Goal: Information Seeking & Learning: Find specific fact

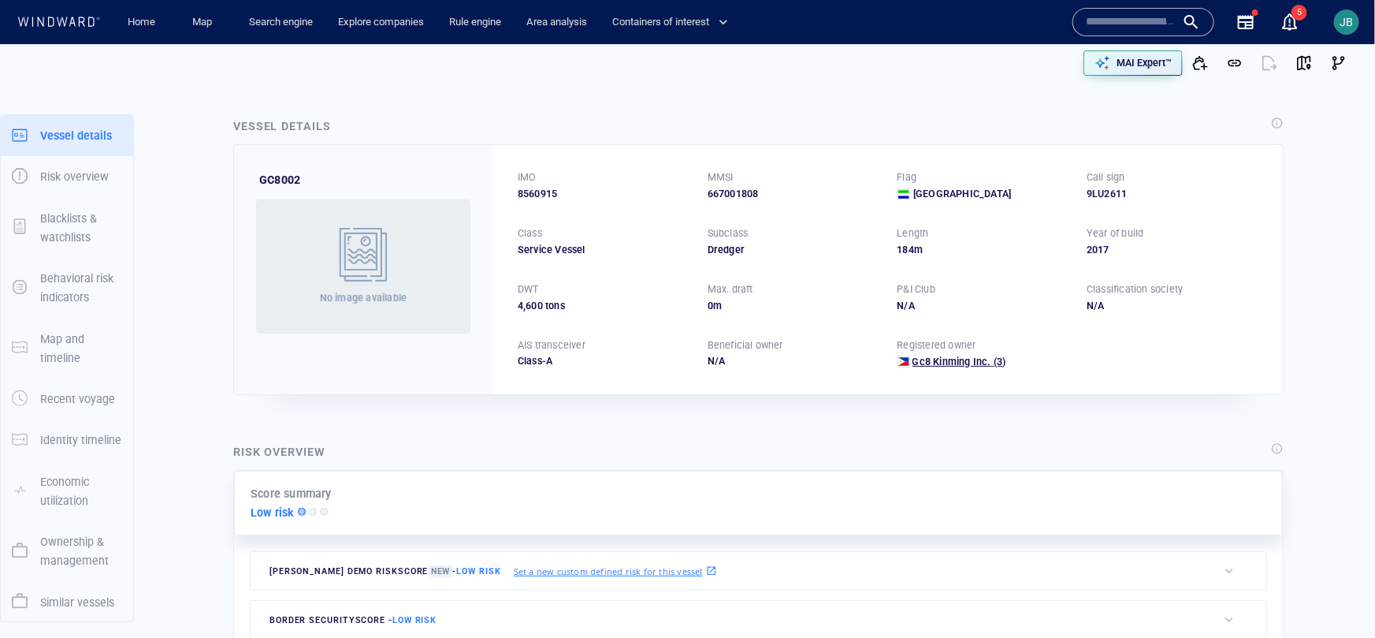
click at [943, 359] on span "Gc8 Kinming Inc." at bounding box center [952, 361] width 79 height 12
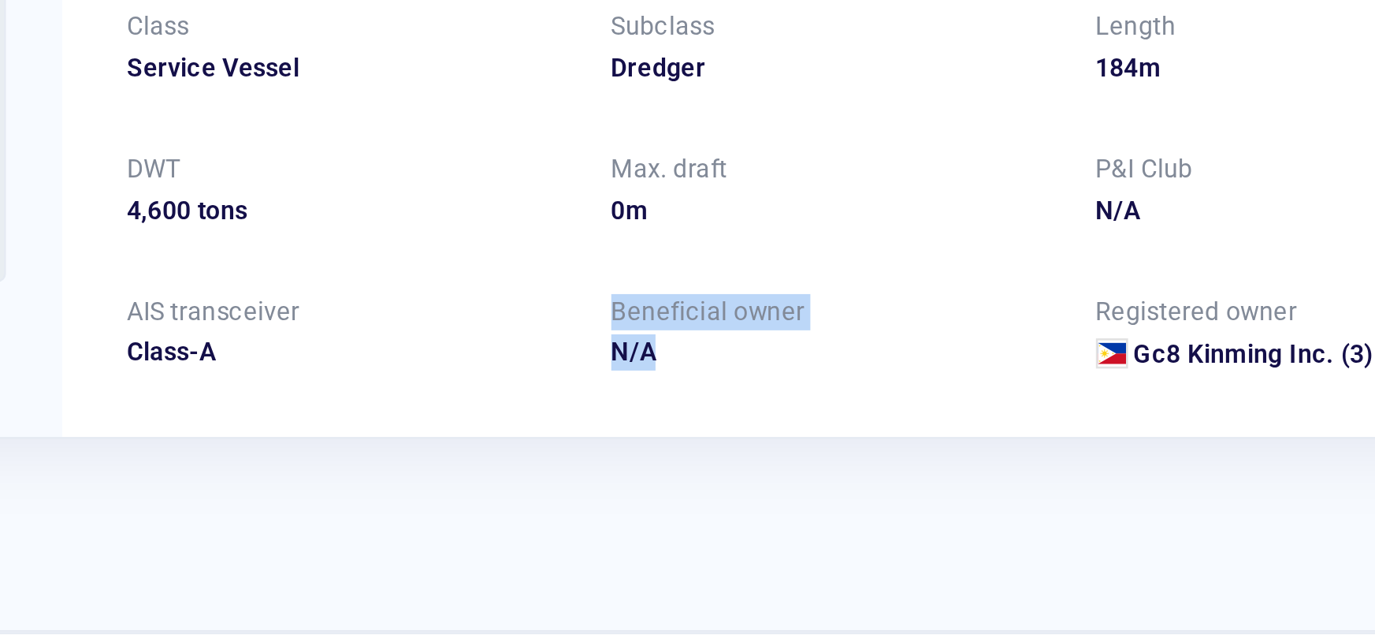
drag, startPoint x: 708, startPoint y: 340, endPoint x: 735, endPoint y: 364, distance: 36.3
click at [735, 364] on div "Beneficial owner N/A" at bounding box center [793, 353] width 171 height 31
